Goal: Find specific page/section: Find specific page/section

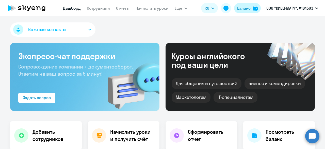
select select "30"
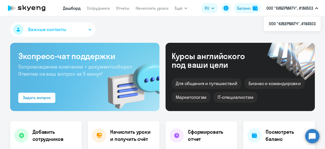
click at [93, 13] on nav "[PERSON_NAME] Отчеты Начислить уроки" at bounding box center [116, 8] width 106 height 10
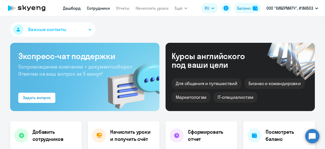
click at [103, 8] on link "Сотрудники" at bounding box center [98, 8] width 23 height 5
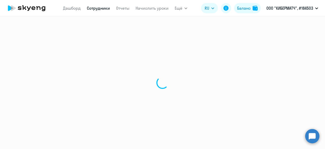
select select "30"
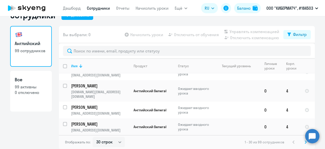
scroll to position [437, 0]
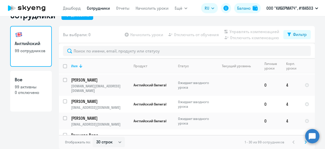
click at [300, 145] on div "Отображать по: 30 строк 50 строк 100 строк 1 - 30 из 99 сотрудников" at bounding box center [187, 142] width 256 height 14
click at [303, 145] on svg-icon at bounding box center [306, 142] width 6 height 6
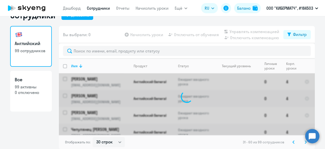
click at [303, 145] on svg-icon at bounding box center [306, 142] width 6 height 6
click at [301, 145] on div "91 - 99 из 99 сотрудников" at bounding box center [276, 142] width 66 height 6
